Goal: Information Seeking & Learning: Understand process/instructions

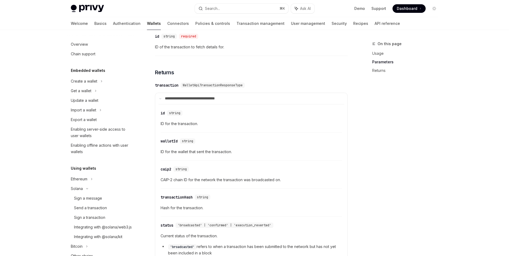
scroll to position [232, 0]
click at [102, 211] on link "Send a transaction" at bounding box center [101, 208] width 68 height 10
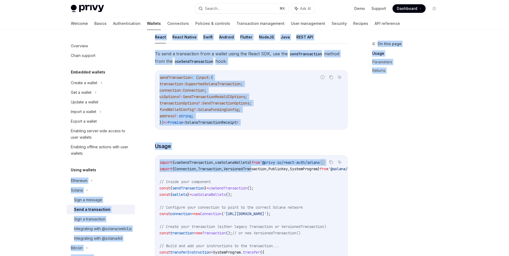
drag, startPoint x: 276, startPoint y: 171, endPoint x: 176, endPoint y: 173, distance: 100.5
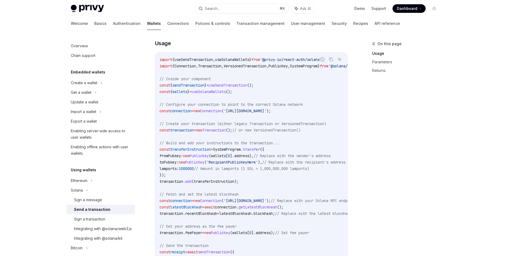
scroll to position [174, 0]
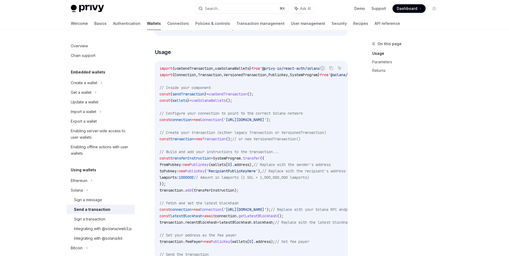
click at [207, 69] on span "useSendTransaction" at bounding box center [193, 68] width 38 height 5
copy code "import { useSendTransaction , useSolanaWallets } from '@privy-io/react-auth/sol…"
click at [240, 159] on span "SystemProgram" at bounding box center [227, 158] width 28 height 5
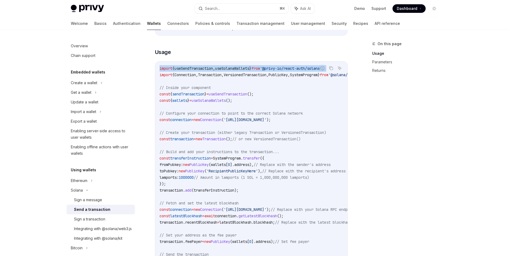
click at [240, 159] on span "SystemProgram" at bounding box center [227, 158] width 28 height 5
copy span "SystemProgram"
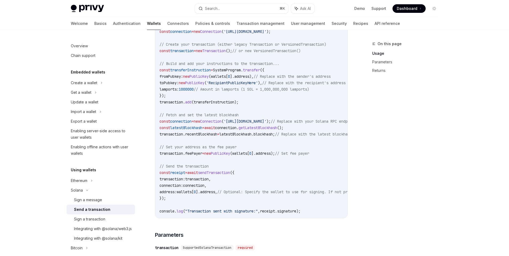
scroll to position [260, 0]
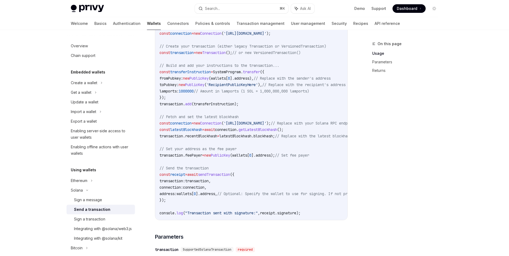
click at [230, 71] on span "SystemProgram" at bounding box center [227, 71] width 28 height 5
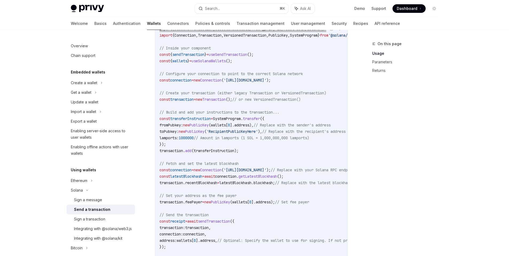
scroll to position [179, 0]
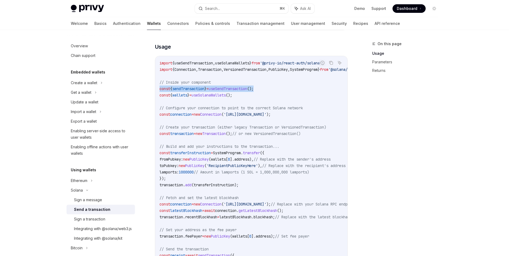
drag, startPoint x: 275, startPoint y: 90, endPoint x: 156, endPoint y: 91, distance: 119.1
click at [156, 91] on div "import { useSendTransaction , useSolanaWallets } from '@privy-io/react-auth/sol…" at bounding box center [251, 178] width 192 height 245
copy span "const { sendTransaction } = useSendTransaction ();"
click at [185, 96] on span "wallets" at bounding box center [179, 95] width 15 height 5
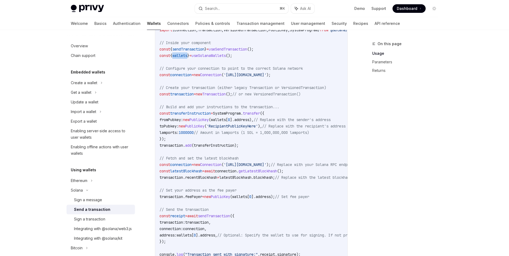
scroll to position [220, 0]
copy span "wallets"
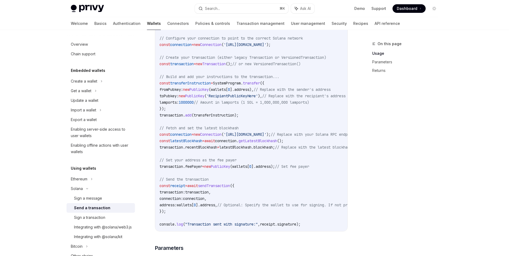
scroll to position [243, 0]
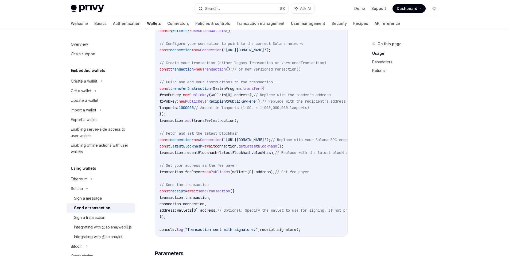
click at [204, 87] on span "transferInstruction" at bounding box center [190, 88] width 41 height 5
copy span "transferInstruction"
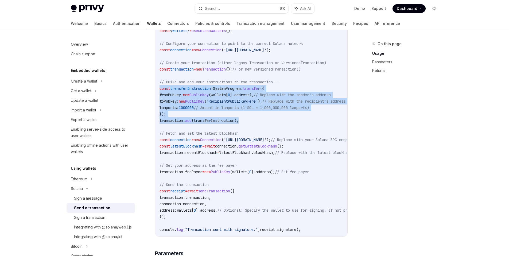
drag, startPoint x: 246, startPoint y: 121, endPoint x: 144, endPoint y: 86, distance: 107.7
click at [144, 86] on div "Solana Send a transaction OpenAI Open in ChatGPT OpenAI Open in ChatGPT To spon…" at bounding box center [201, 251] width 295 height 909
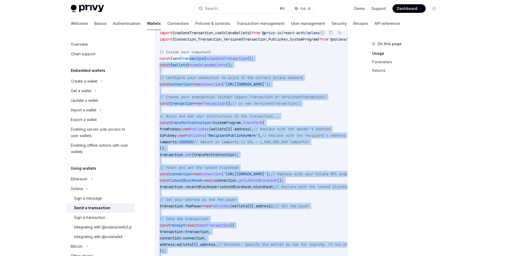
scroll to position [192, 0]
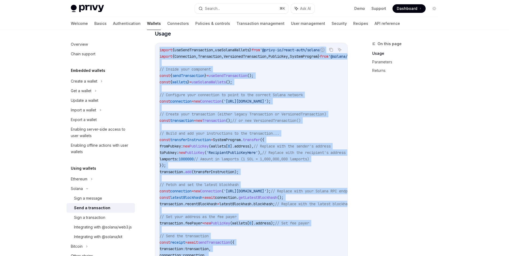
drag, startPoint x: 332, startPoint y: 228, endPoint x: 159, endPoint y: 52, distance: 246.7
click at [159, 52] on div "import { useSendTransaction , useSolanaWallets } from '@privy-io/react-auth/sol…" at bounding box center [251, 165] width 192 height 245
copy code "import { useSendTransaction , useSolanaWallets } from '@privy-io/react-auth/sol…"
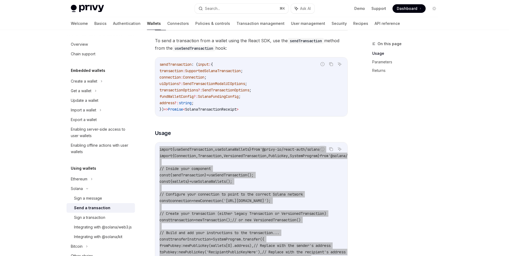
scroll to position [89, 0]
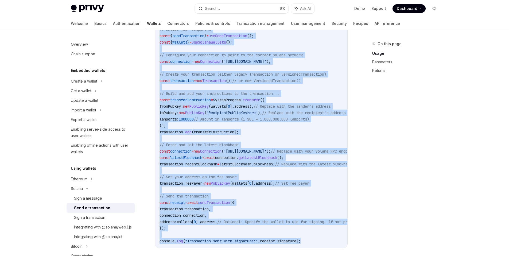
click at [362, 199] on div "On this page Usage Parameters Returns Solana Send a transaction OpenAI Open in …" at bounding box center [255, 258] width 376 height 920
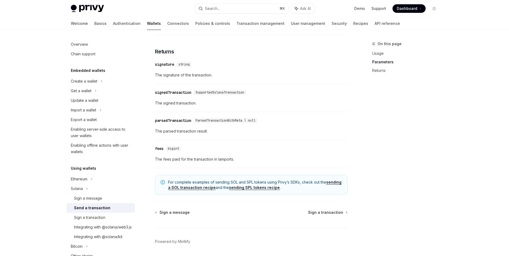
scroll to position [686, 0]
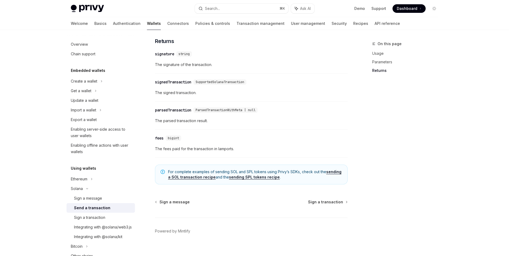
click at [248, 180] on link "sending SPL tokens recipe" at bounding box center [254, 177] width 51 height 5
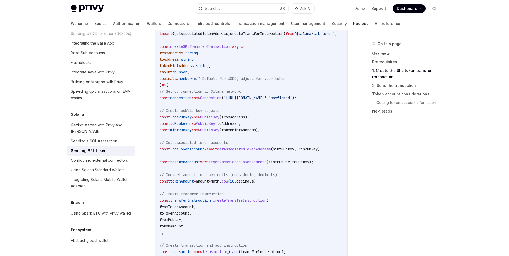
scroll to position [236, 0]
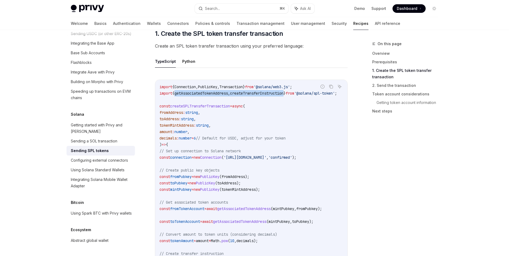
drag, startPoint x: 294, startPoint y: 88, endPoint x: 177, endPoint y: 89, distance: 116.7
click at [177, 91] on span "import { getAssociatedTokenAddress , createTransferInstruction } from '@solana/…" at bounding box center [247, 93] width 177 height 5
copy span "getAssociatedTokenAddress , createTransferInstruction"
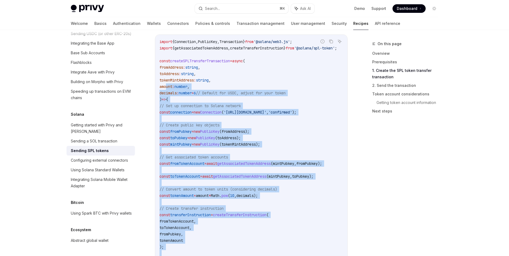
scroll to position [281, 0]
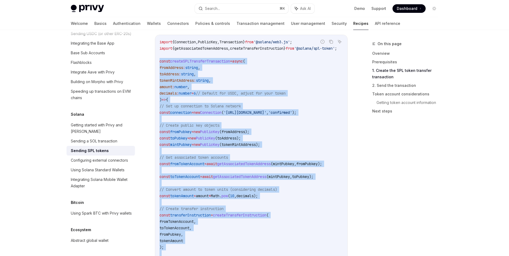
drag, startPoint x: 171, startPoint y: 153, endPoint x: 155, endPoint y: 59, distance: 95.3
click at [155, 59] on div "Report incorrect code Copy Ask AI import { Connection , PublicKey , Transaction…" at bounding box center [251, 180] width 193 height 290
copy code "const createSPLTransferTransaction = async ( fromAddress : string , toAddress :…"
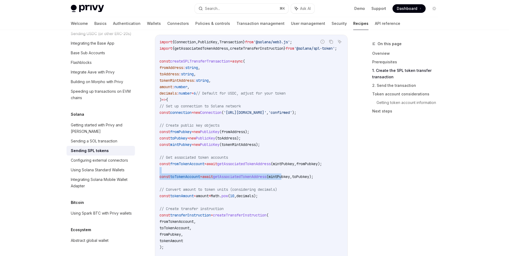
click at [300, 169] on code "import { Connection , PublicKey , Transaction } from '@solana/web3.js' ; import…" at bounding box center [254, 180] width 190 height 282
click at [290, 174] on span "mintPubkey" at bounding box center [278, 176] width 21 height 5
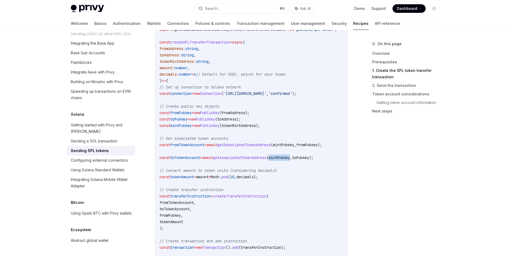
scroll to position [299, 0]
click at [256, 124] on span "tokenMintAddress" at bounding box center [238, 126] width 34 height 5
copy span "tokenMintAddress"
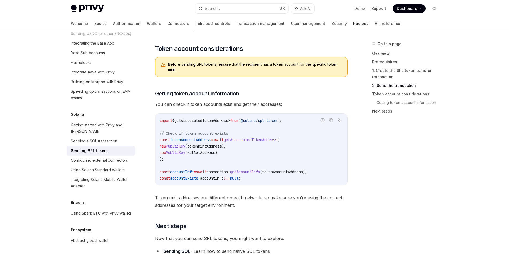
scroll to position [800, 0]
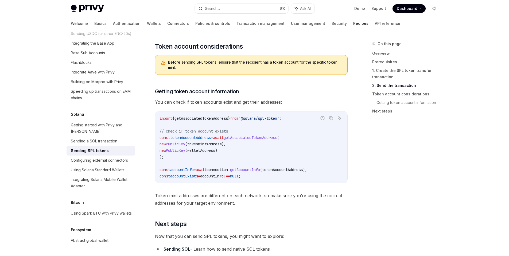
type textarea "*"
